Goal: Register for event/course

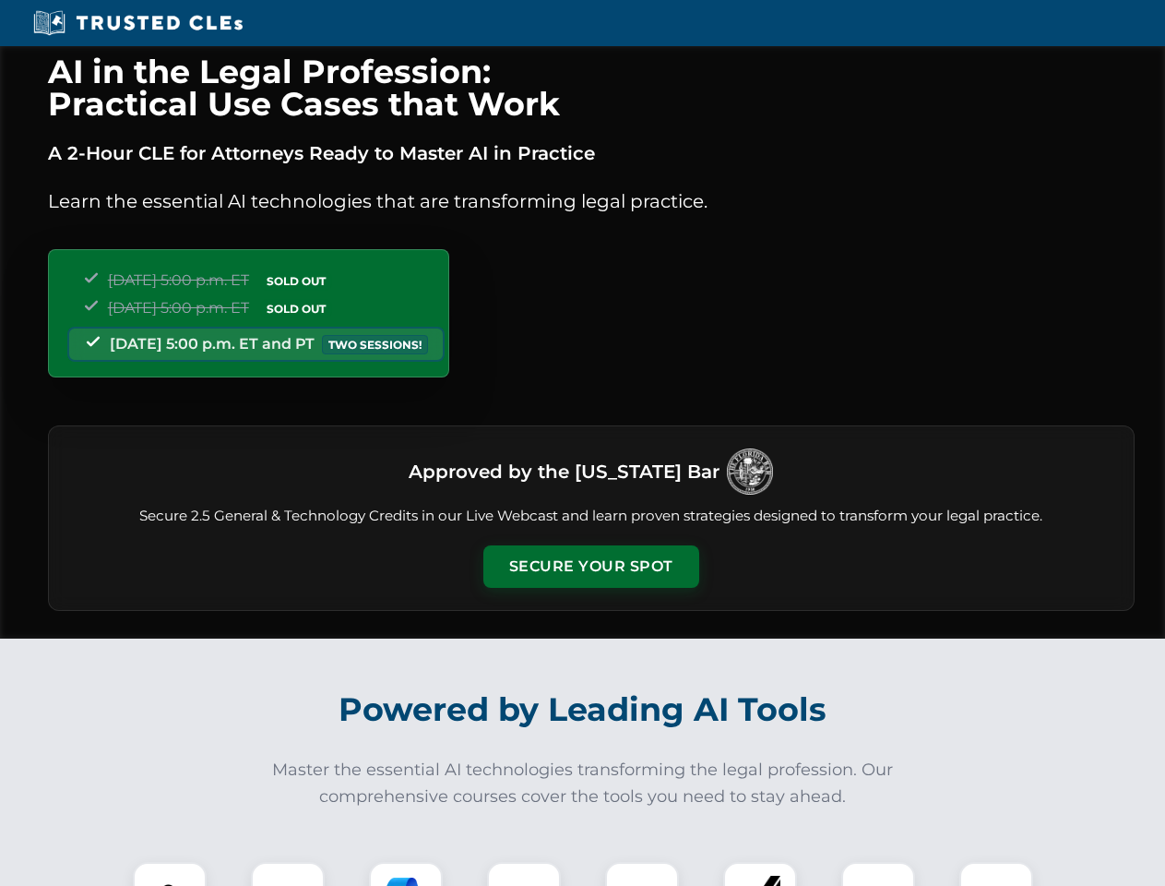
click at [590, 566] on button "Secure Your Spot" at bounding box center [591, 566] width 216 height 42
click at [170, 874] on img at bounding box center [170, 899] width 54 height 54
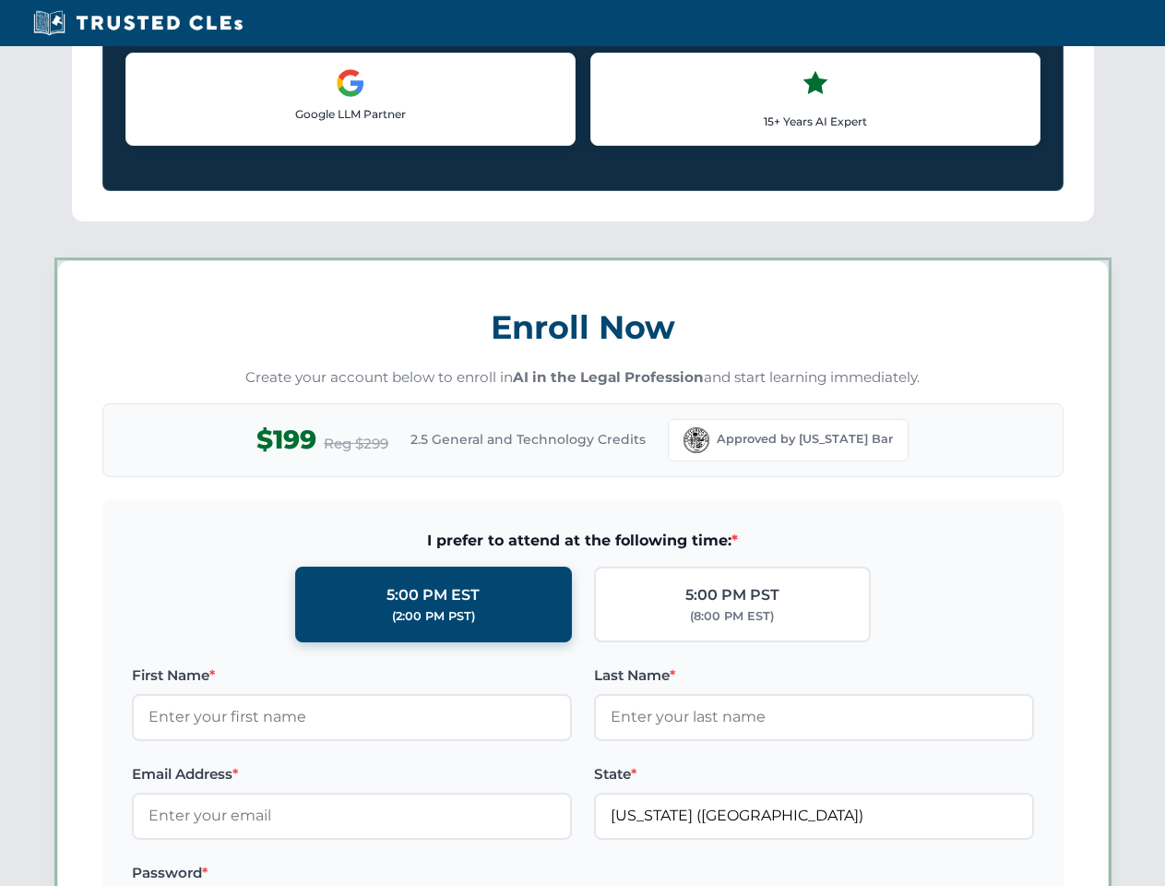
click at [406, 874] on label "Password *" at bounding box center [352, 873] width 440 height 22
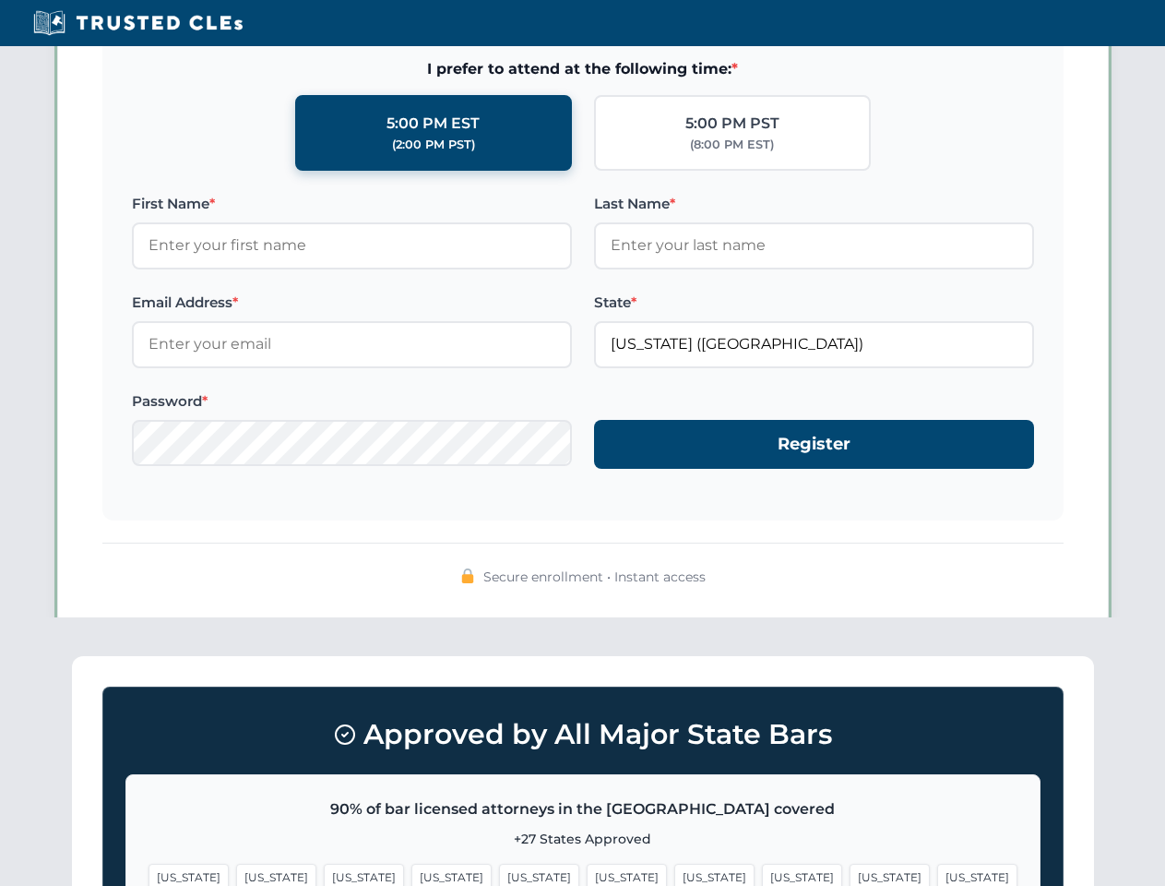
click at [850, 874] on span "[US_STATE]" at bounding box center [890, 876] width 80 height 27
